Goal: Task Accomplishment & Management: Manage account settings

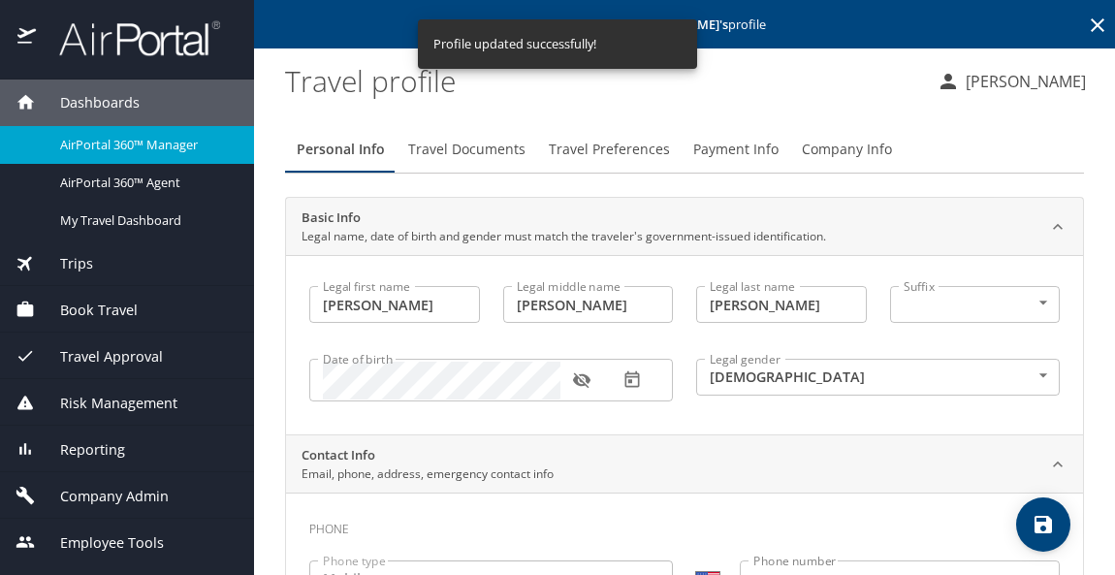
select select "US"
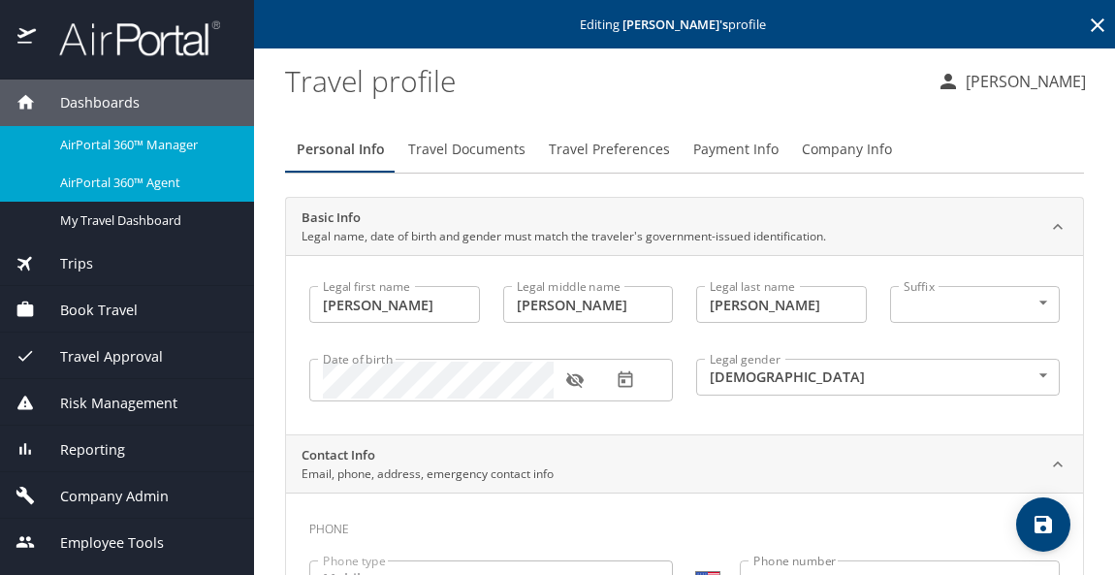
click at [108, 174] on span "AirPortal 360™ Agent" at bounding box center [145, 182] width 171 height 18
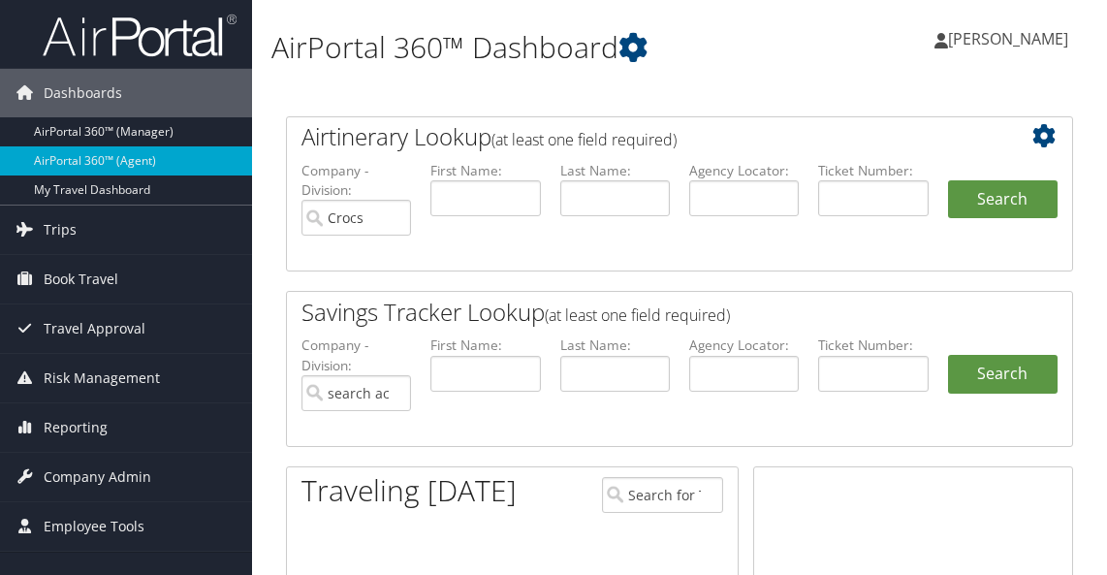
type input "Crocs"
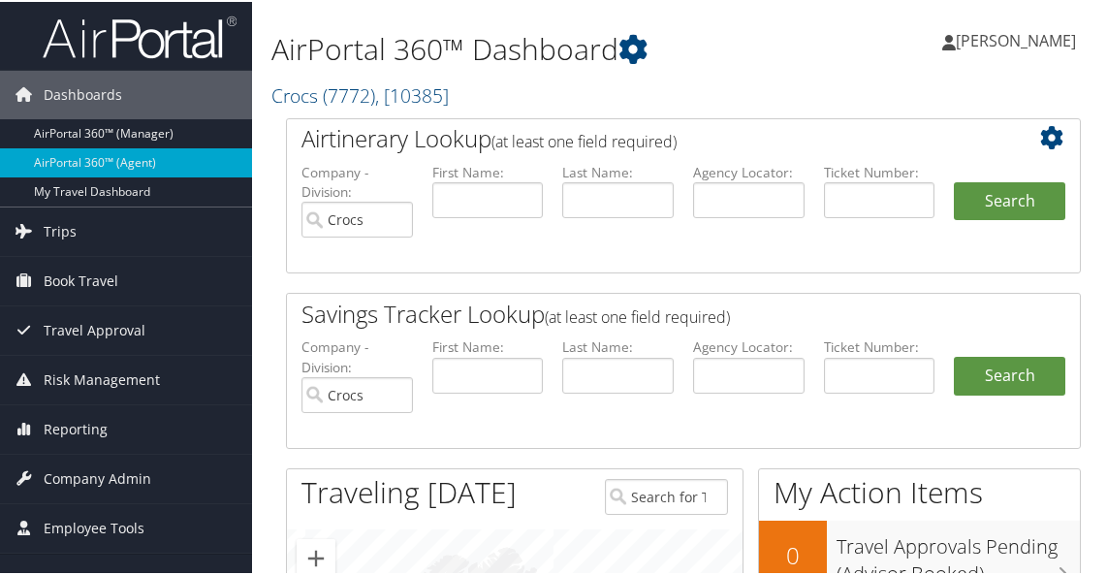
click at [269, 267] on div "AirPortal 360™ Dashboard Crocs ( 7772 ) , [ 10385 ] Intermountain Health, [3133…" at bounding box center [683, 532] width 863 height 1064
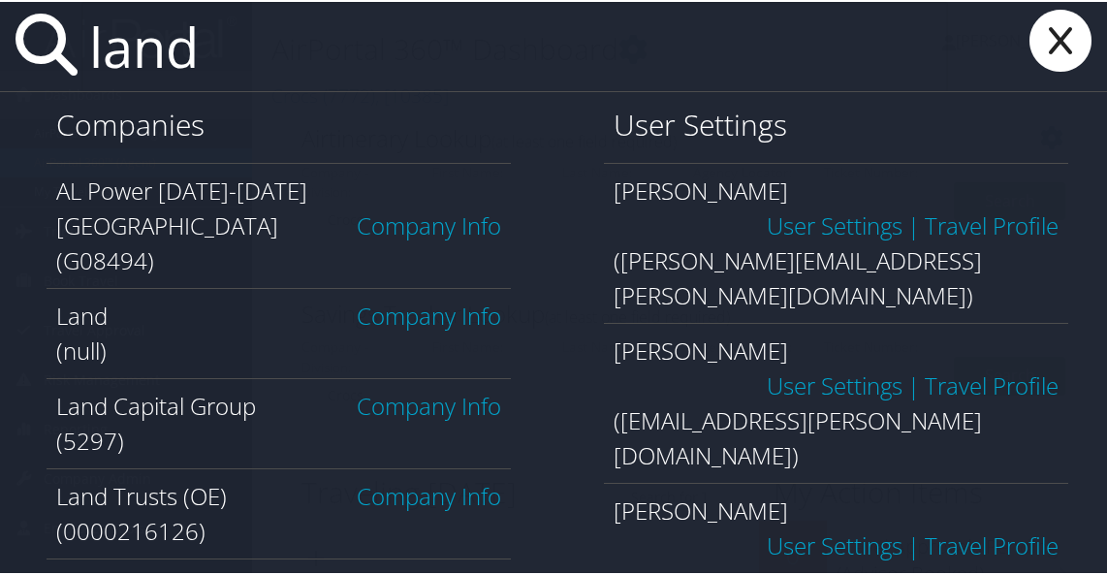
type input "landmark"
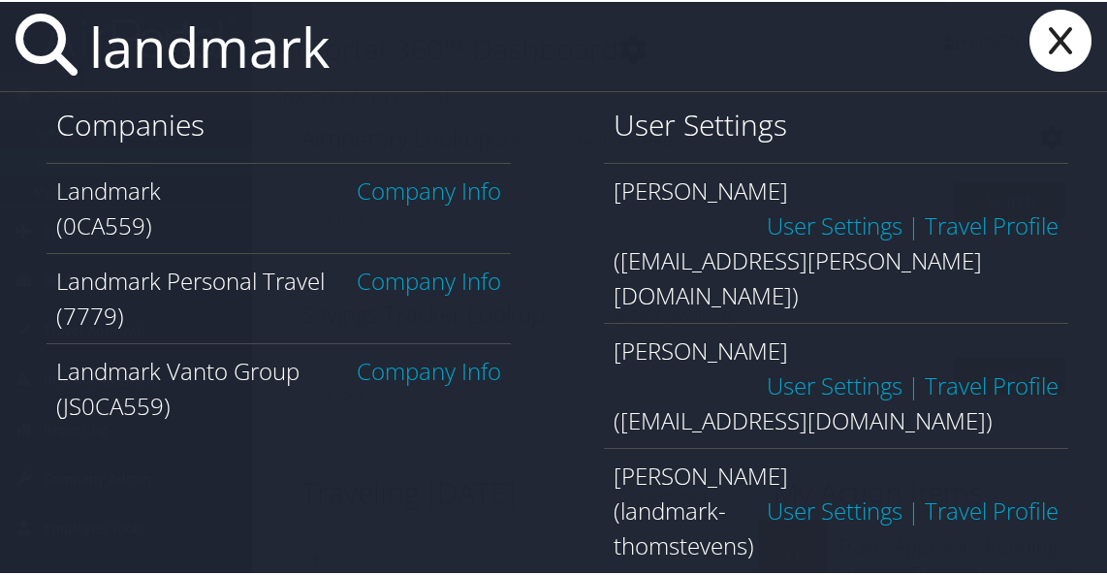
click at [387, 201] on link "Company Info" at bounding box center [429, 189] width 144 height 32
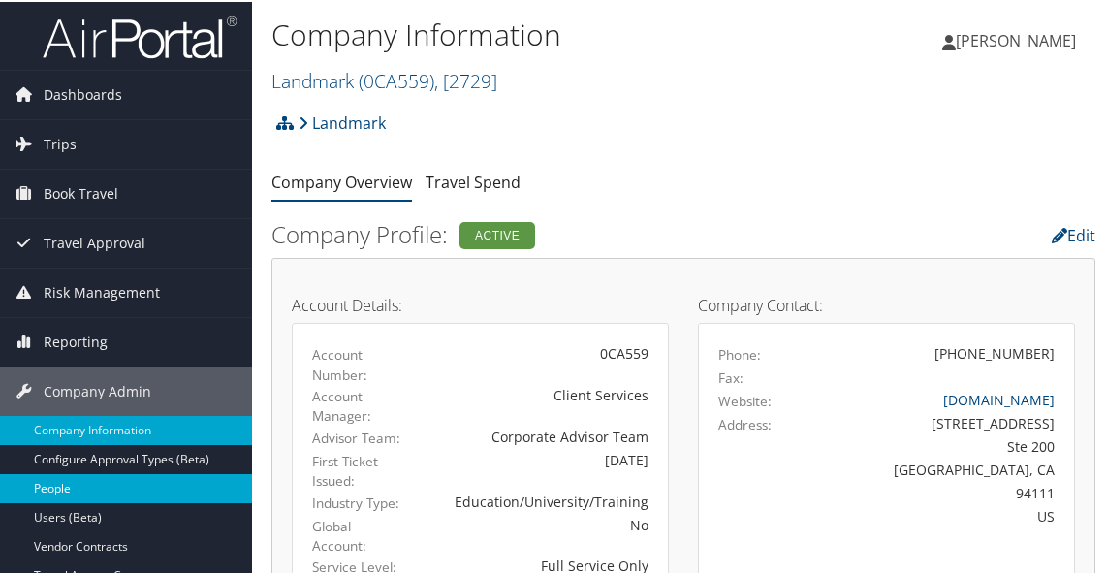
click at [131, 491] on link "People" at bounding box center [126, 486] width 252 height 29
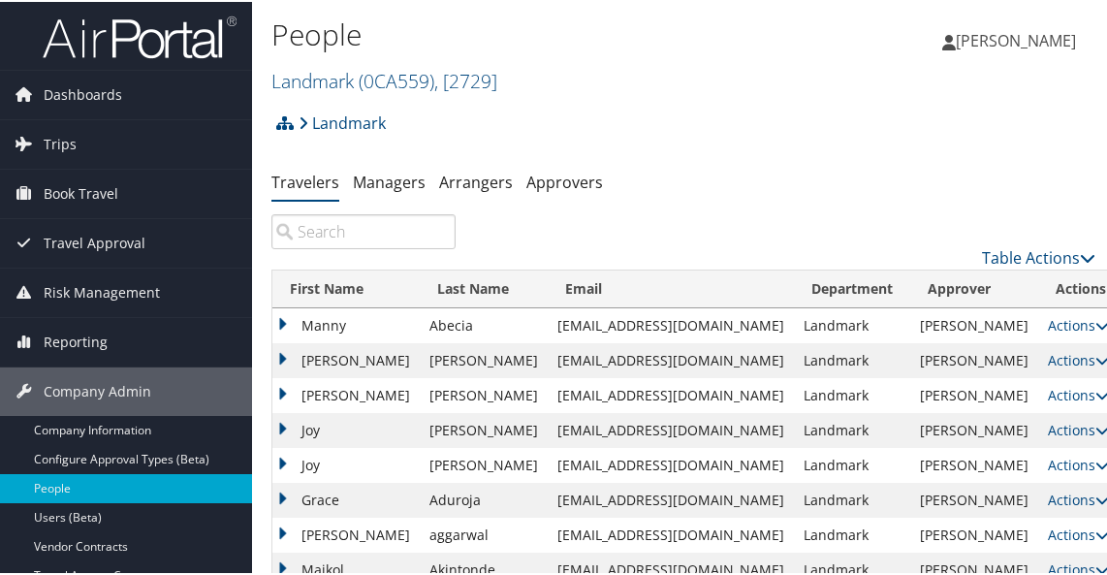
click at [359, 236] on input "search" at bounding box center [363, 229] width 184 height 35
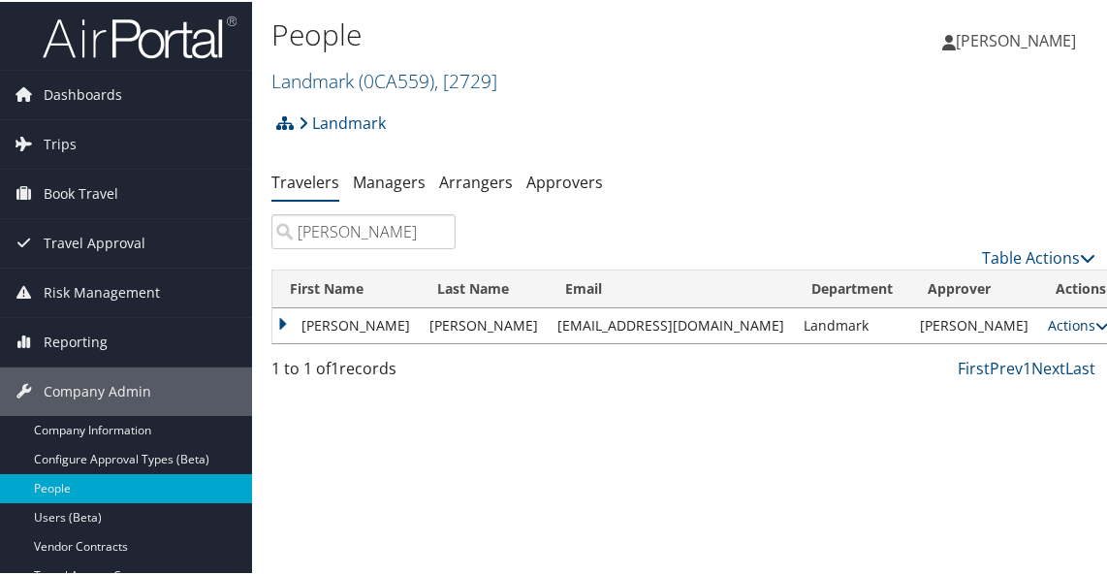
type input "tews"
click at [1057, 328] on link "Actions" at bounding box center [1078, 323] width 61 height 18
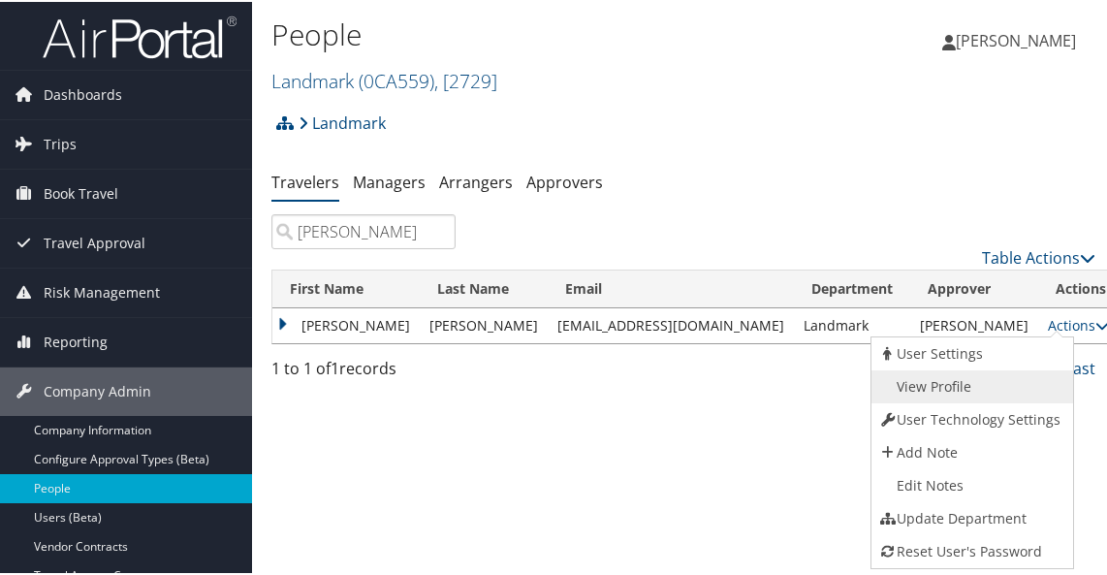
click at [945, 381] on link "View Profile" at bounding box center [969, 384] width 197 height 33
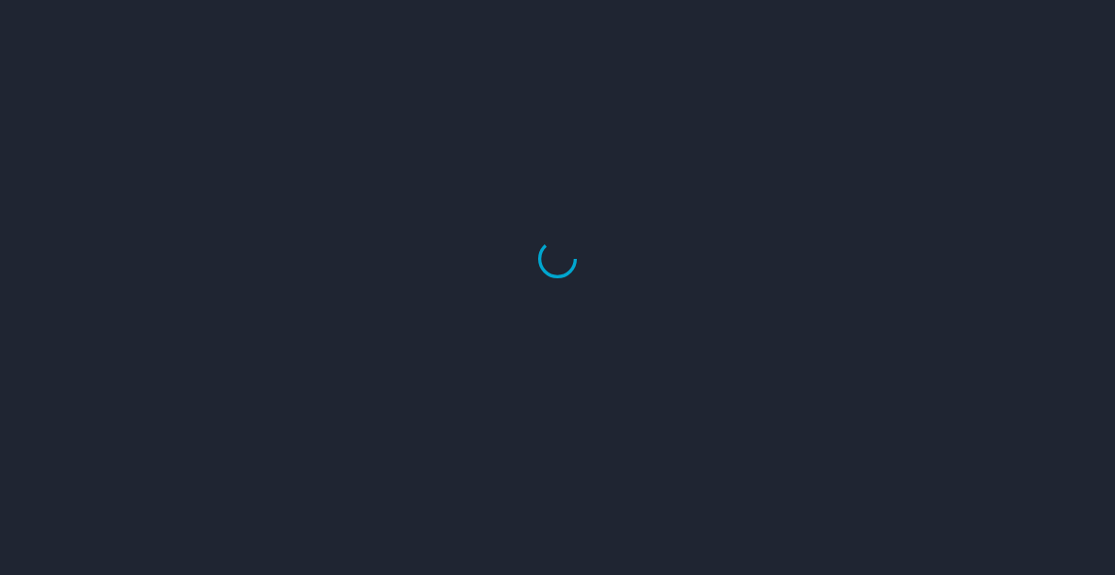
select select "US"
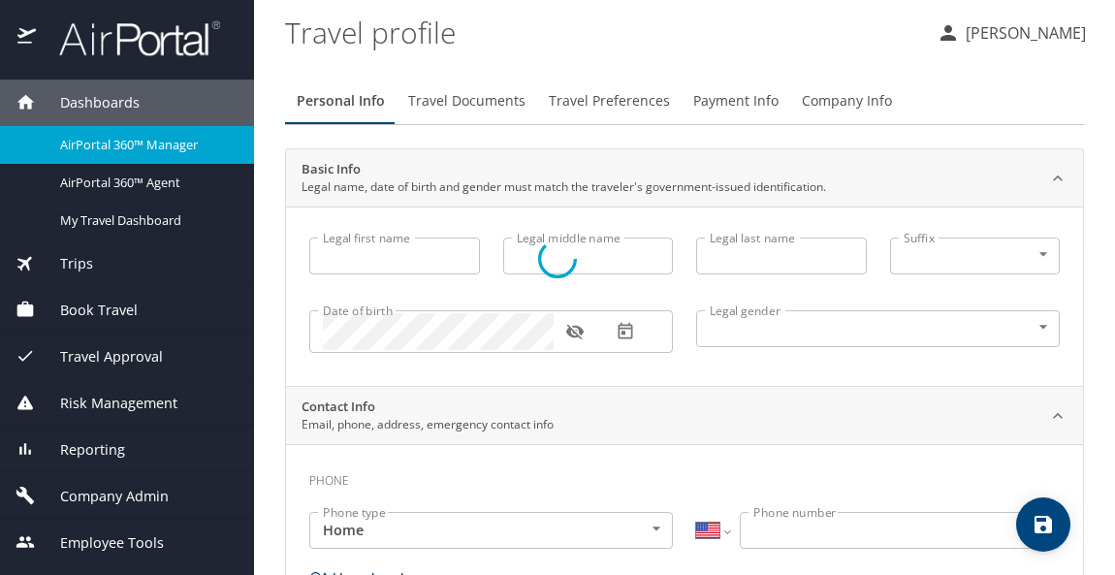
type input "CATHERINE"
type input "MARIE"
type input "Tews"
type input "Female"
select select "US"
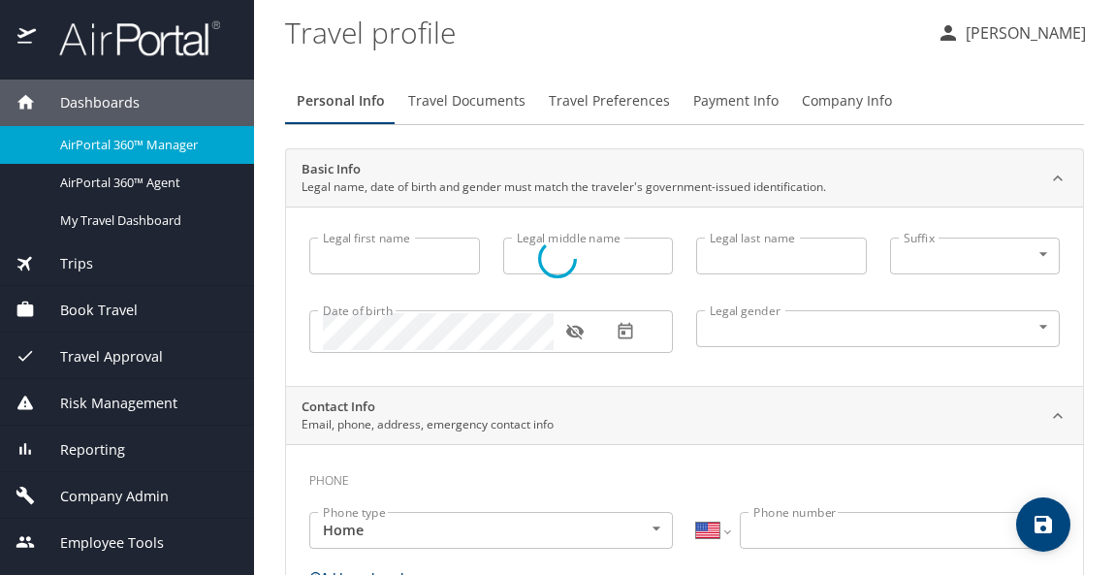
select select "US"
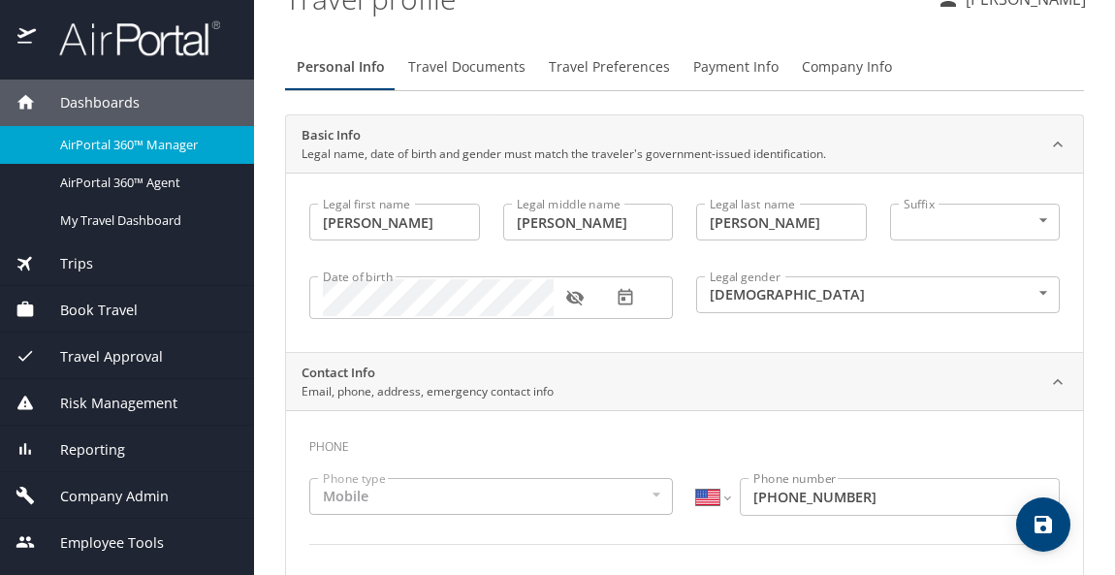
scroll to position [55, 0]
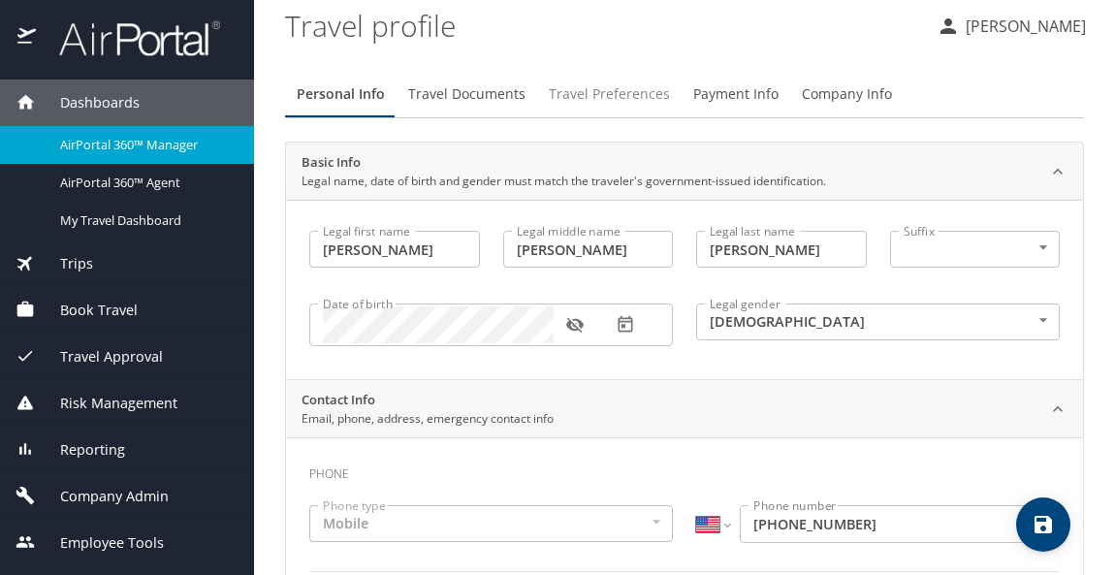
click at [595, 90] on span "Travel Preferences" at bounding box center [609, 94] width 121 height 24
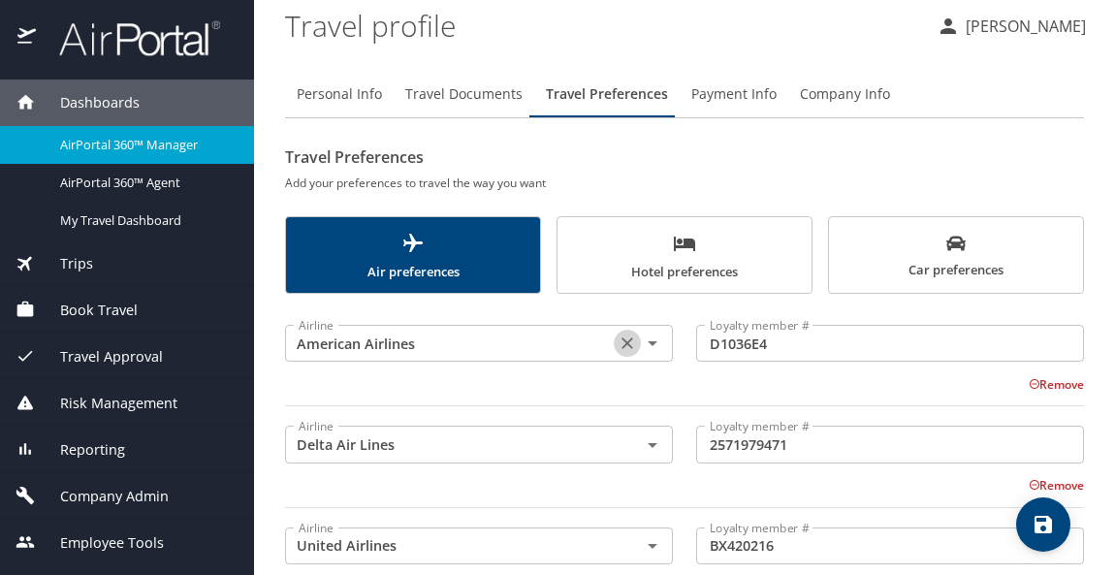
click at [631, 347] on button "Clear" at bounding box center [627, 343] width 27 height 27
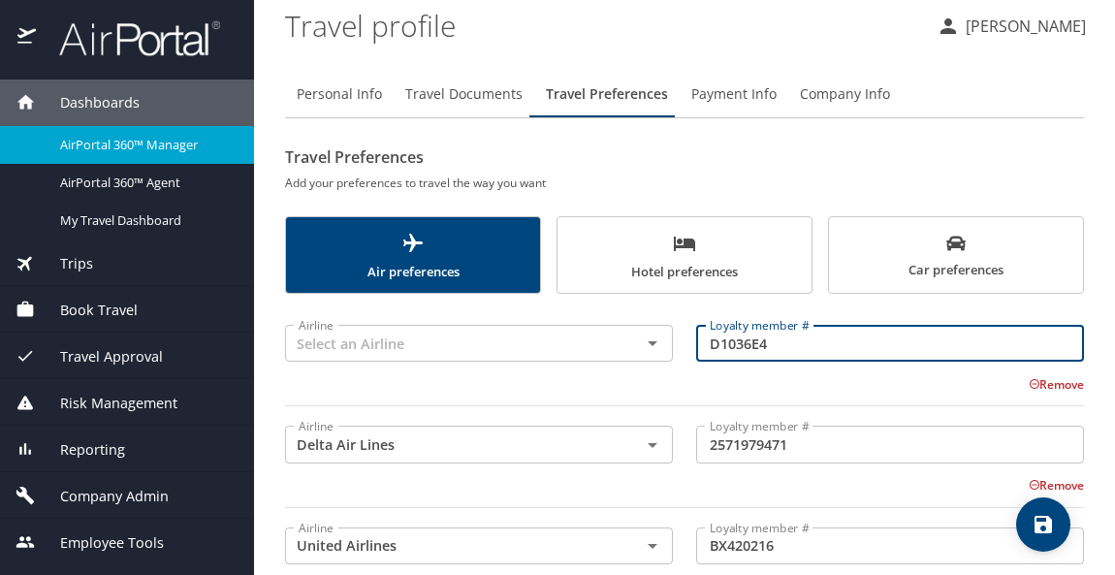
drag, startPoint x: 763, startPoint y: 339, endPoint x: 722, endPoint y: 341, distance: 40.8
click at [722, 341] on input "D1036E4" at bounding box center [890, 343] width 388 height 37
click at [1028, 379] on icon at bounding box center [1034, 384] width 12 height 12
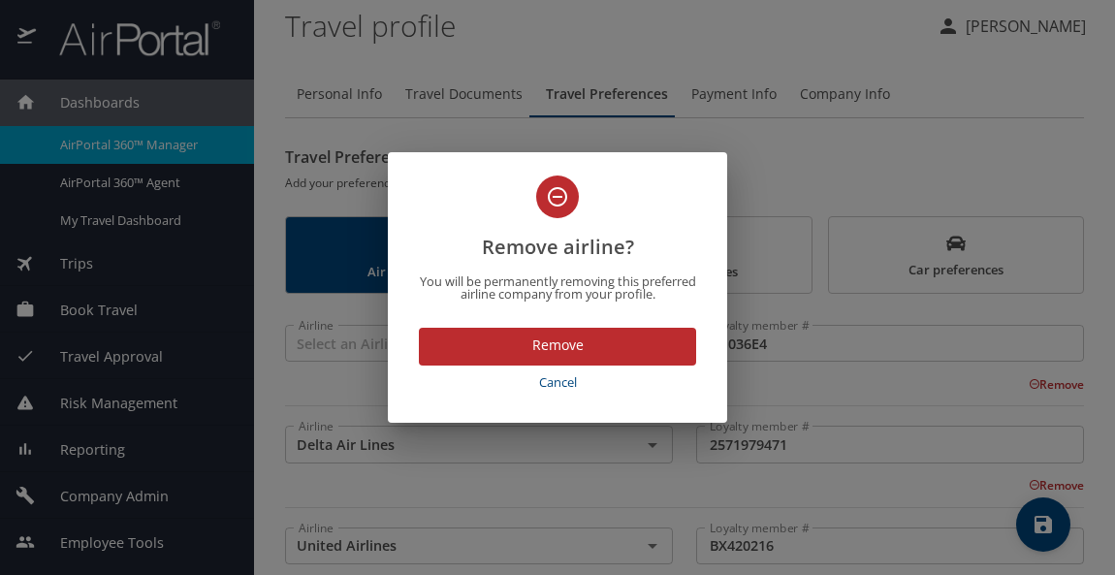
click at [659, 338] on span "Remove" at bounding box center [557, 345] width 246 height 24
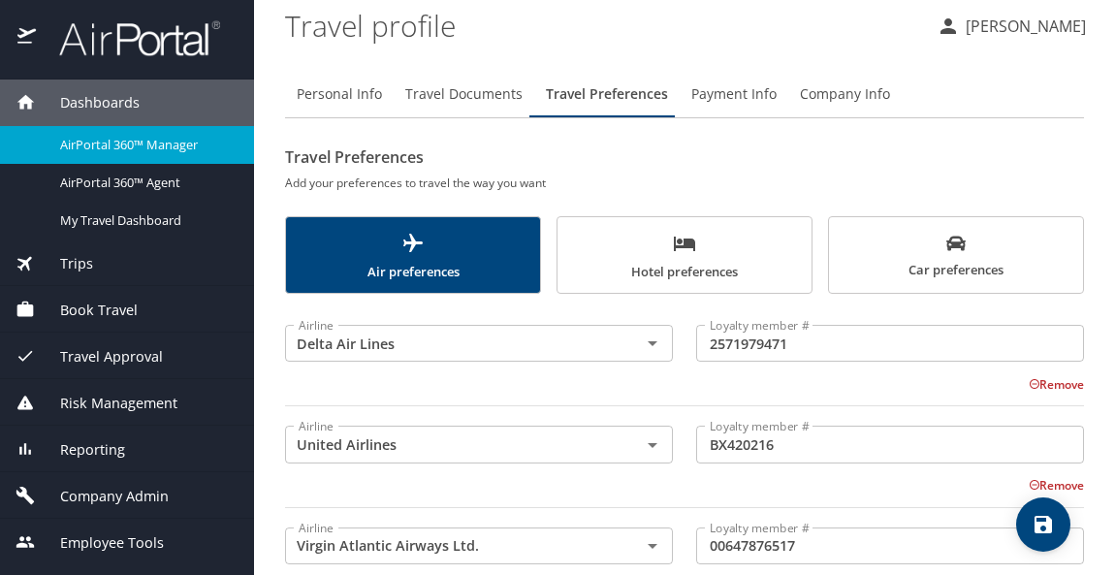
click at [1038, 520] on icon "save" at bounding box center [1042, 524] width 23 height 23
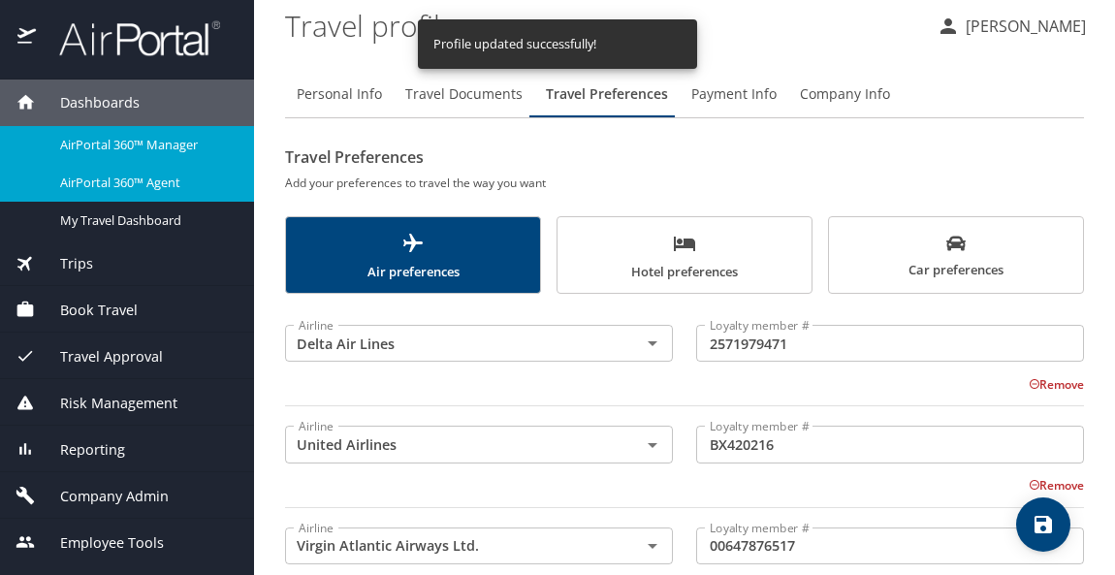
click at [119, 173] on span "AirPortal 360™ Agent" at bounding box center [145, 182] width 171 height 18
